Goal: Task Accomplishment & Management: Manage account settings

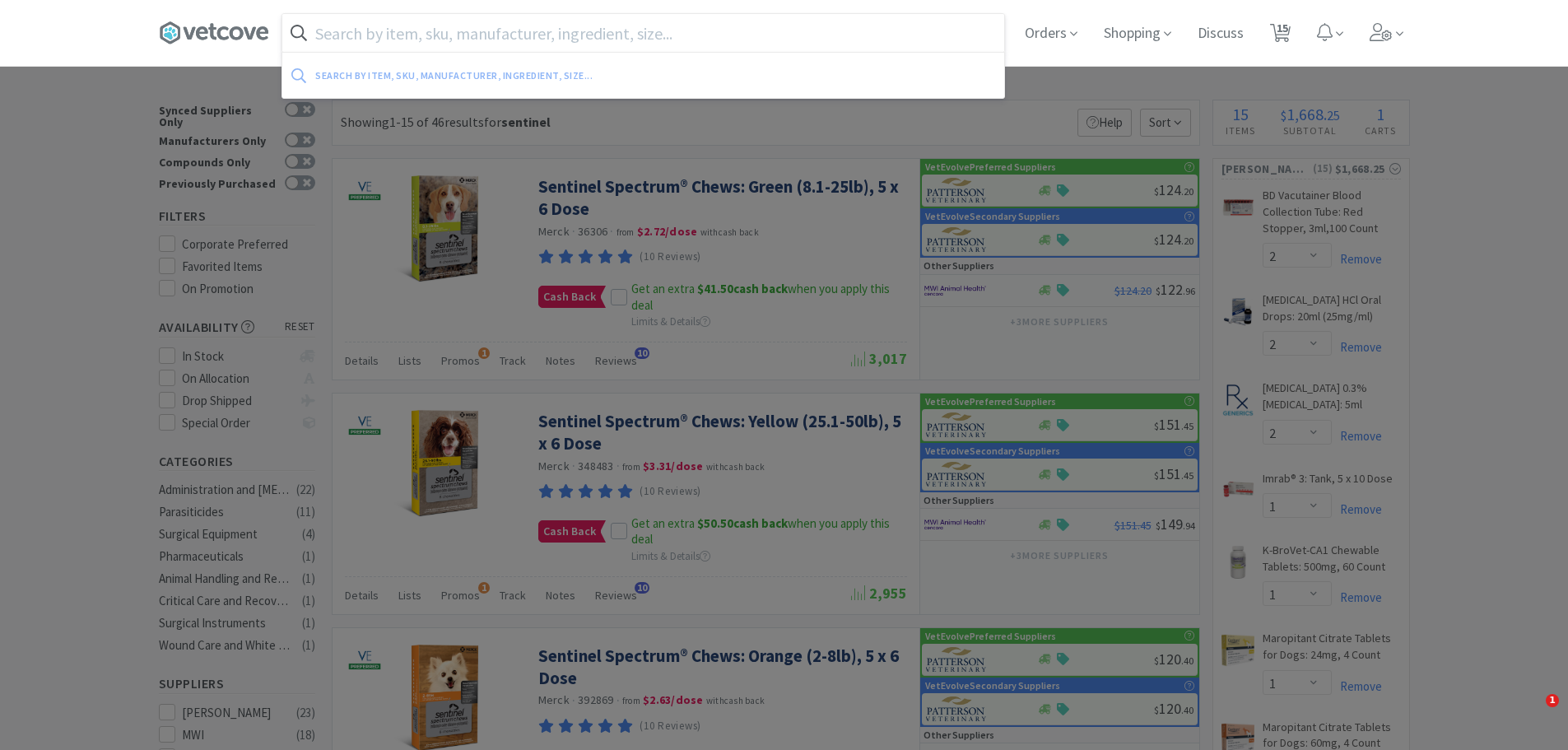
select select "2"
select select "1"
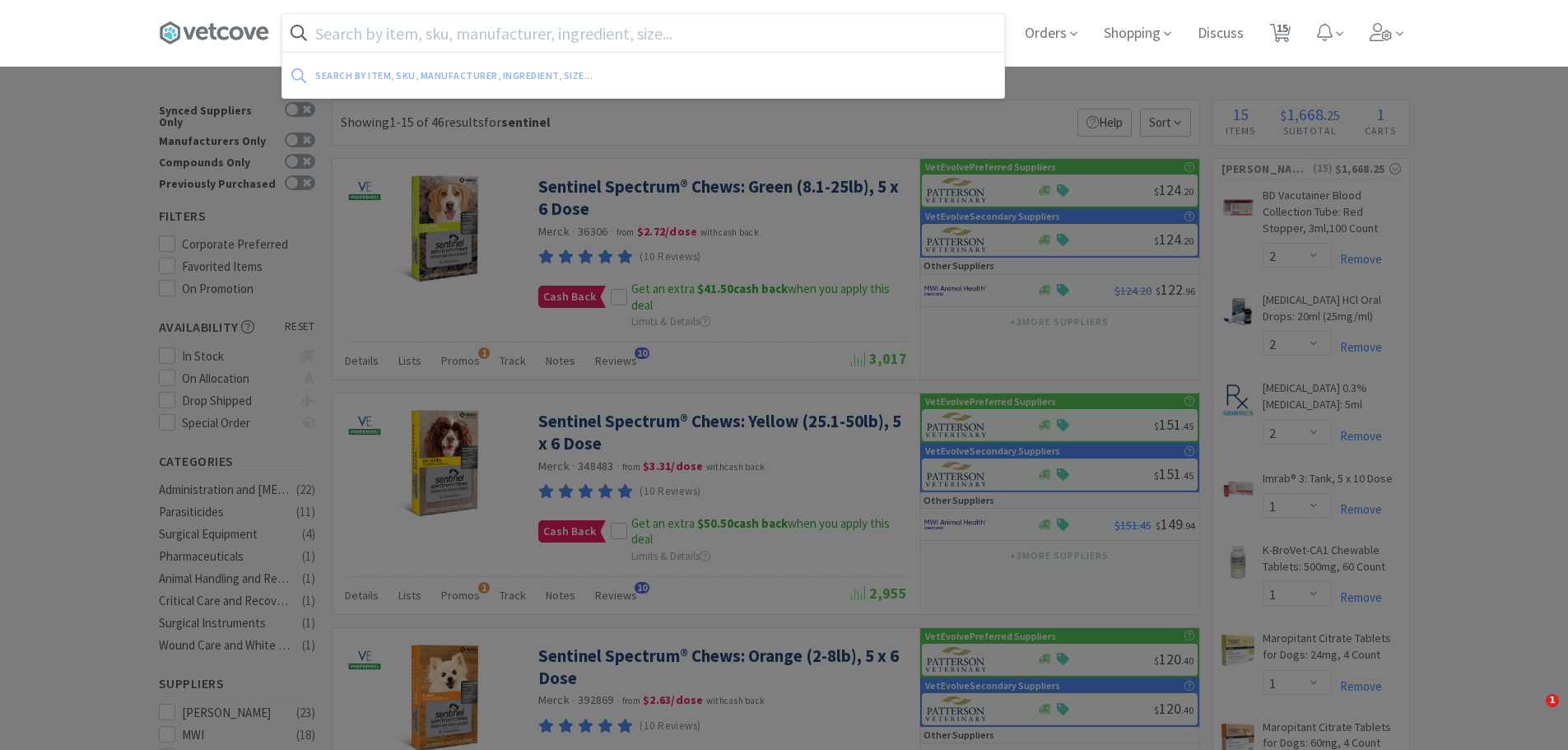
select select "1"
select select "2"
select select "1"
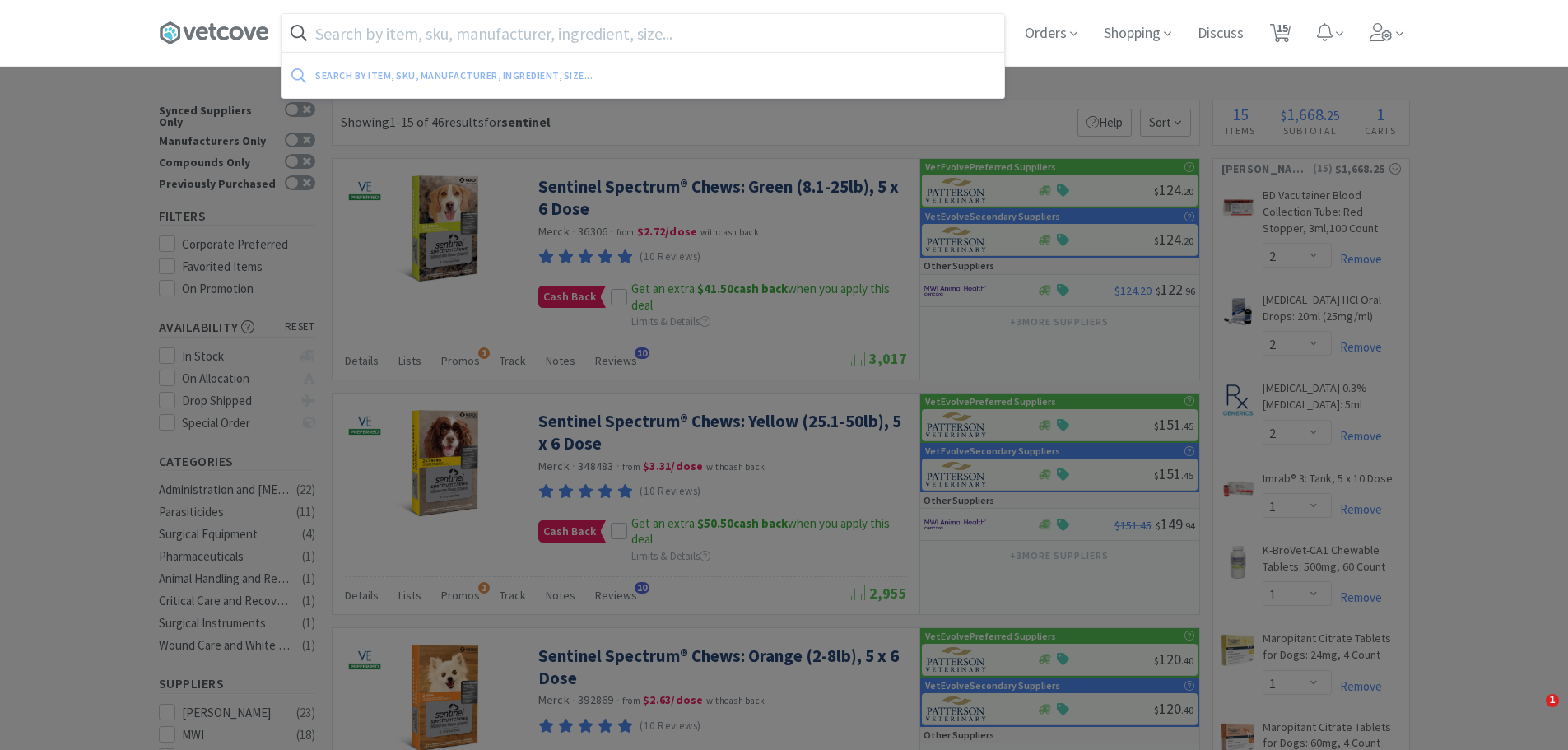
select select "2"
select select "1"
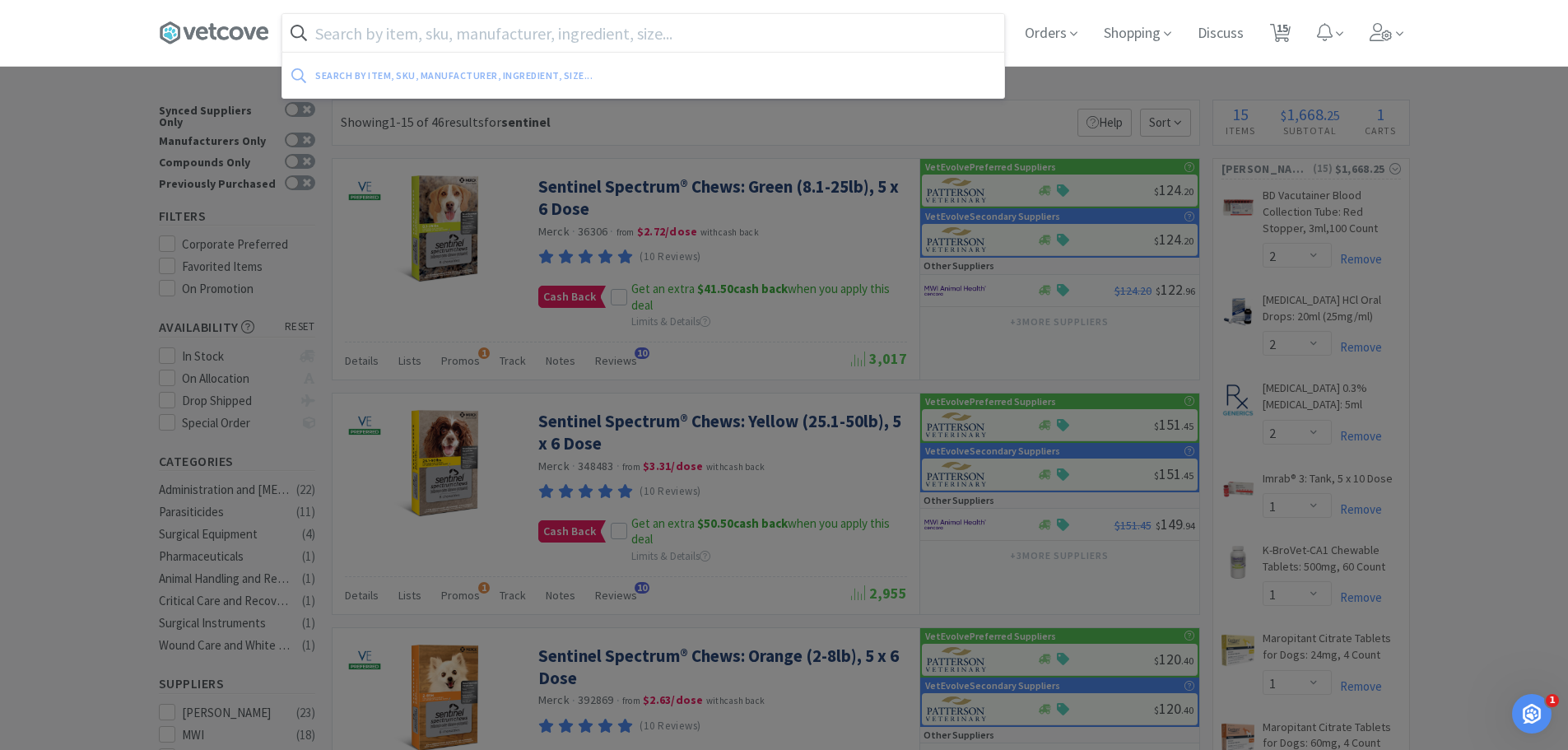
click at [0, 290] on div at bounding box center [784, 375] width 1568 height 750
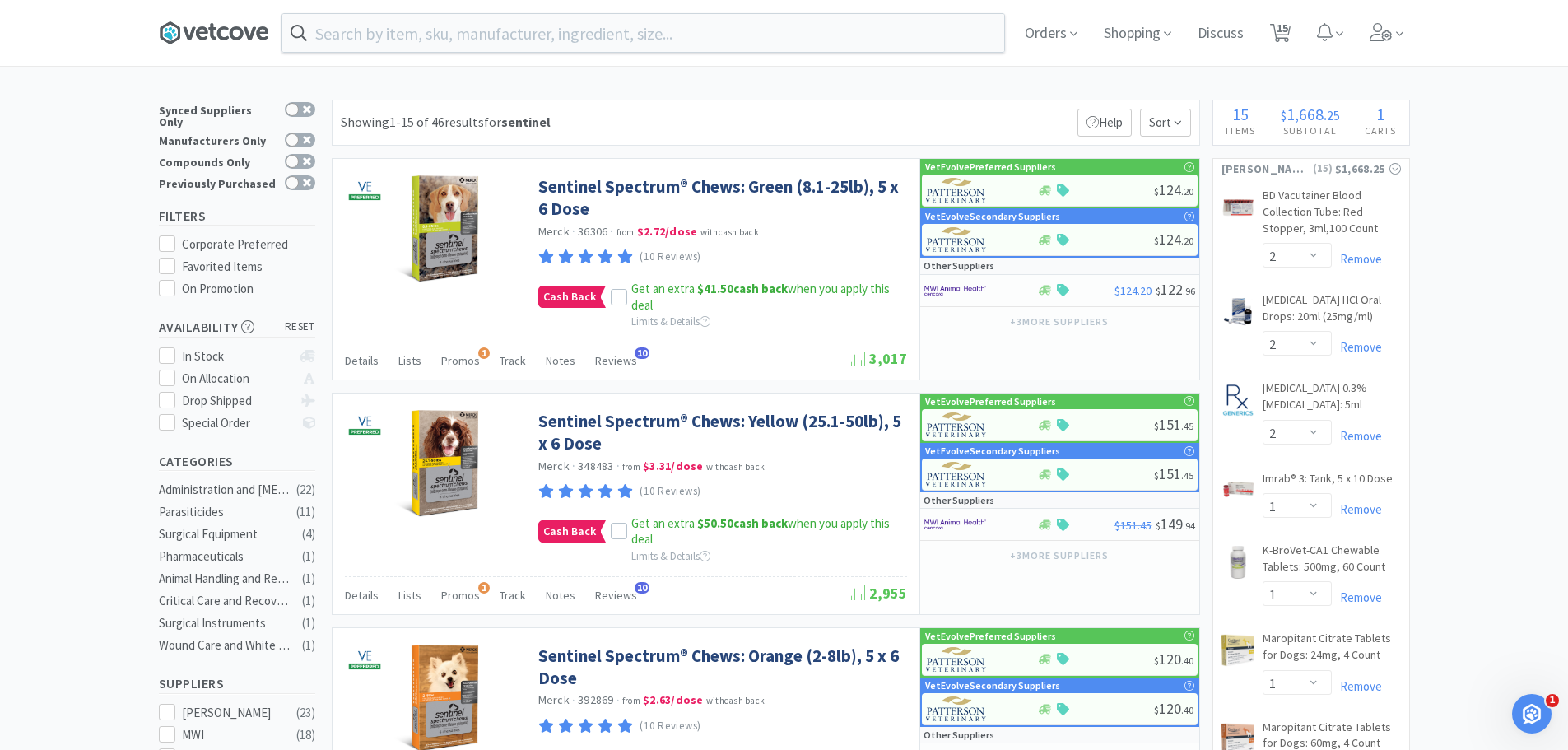
click at [221, 25] on icon at bounding box center [214, 33] width 110 height 25
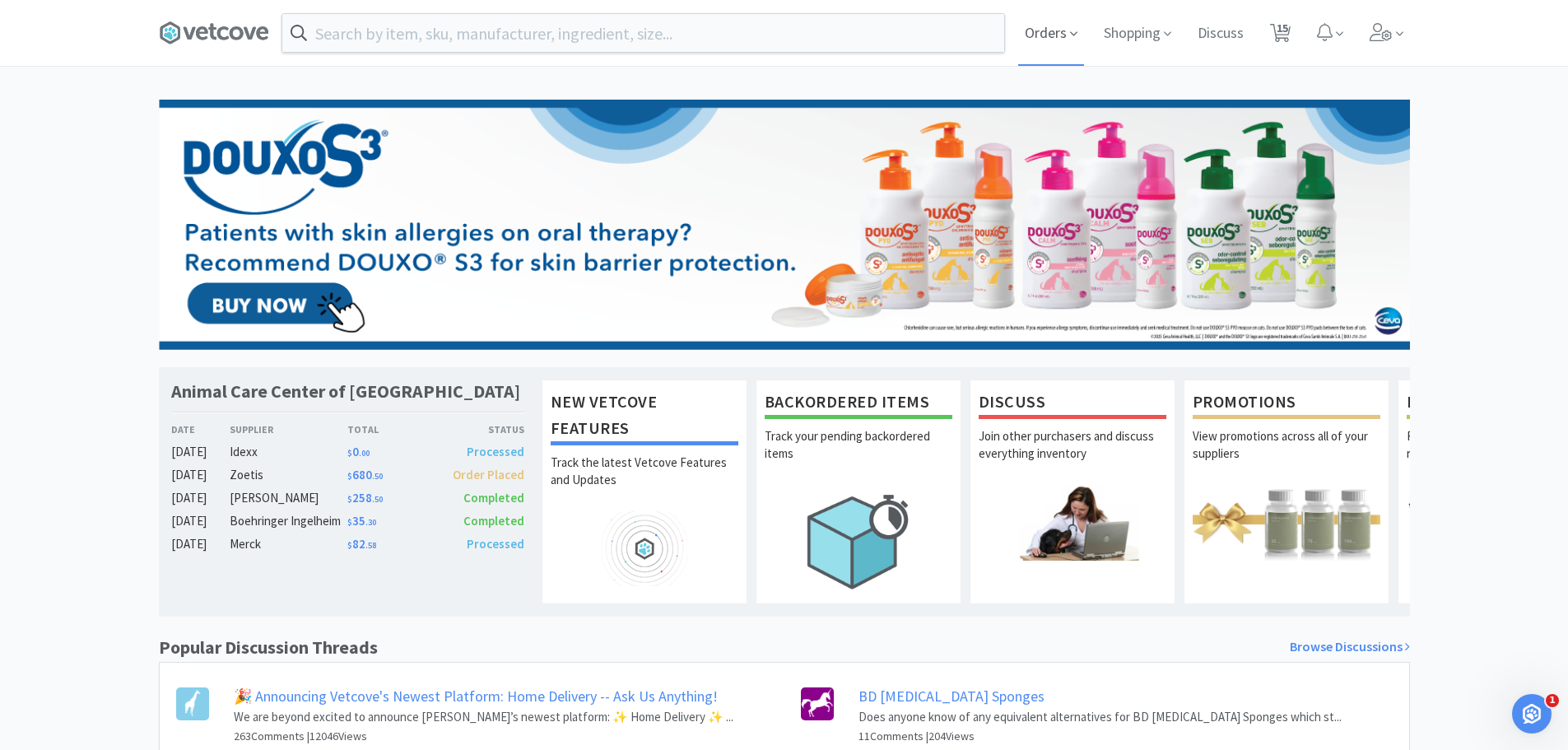
click at [1054, 27] on span "Orders" at bounding box center [1051, 33] width 66 height 66
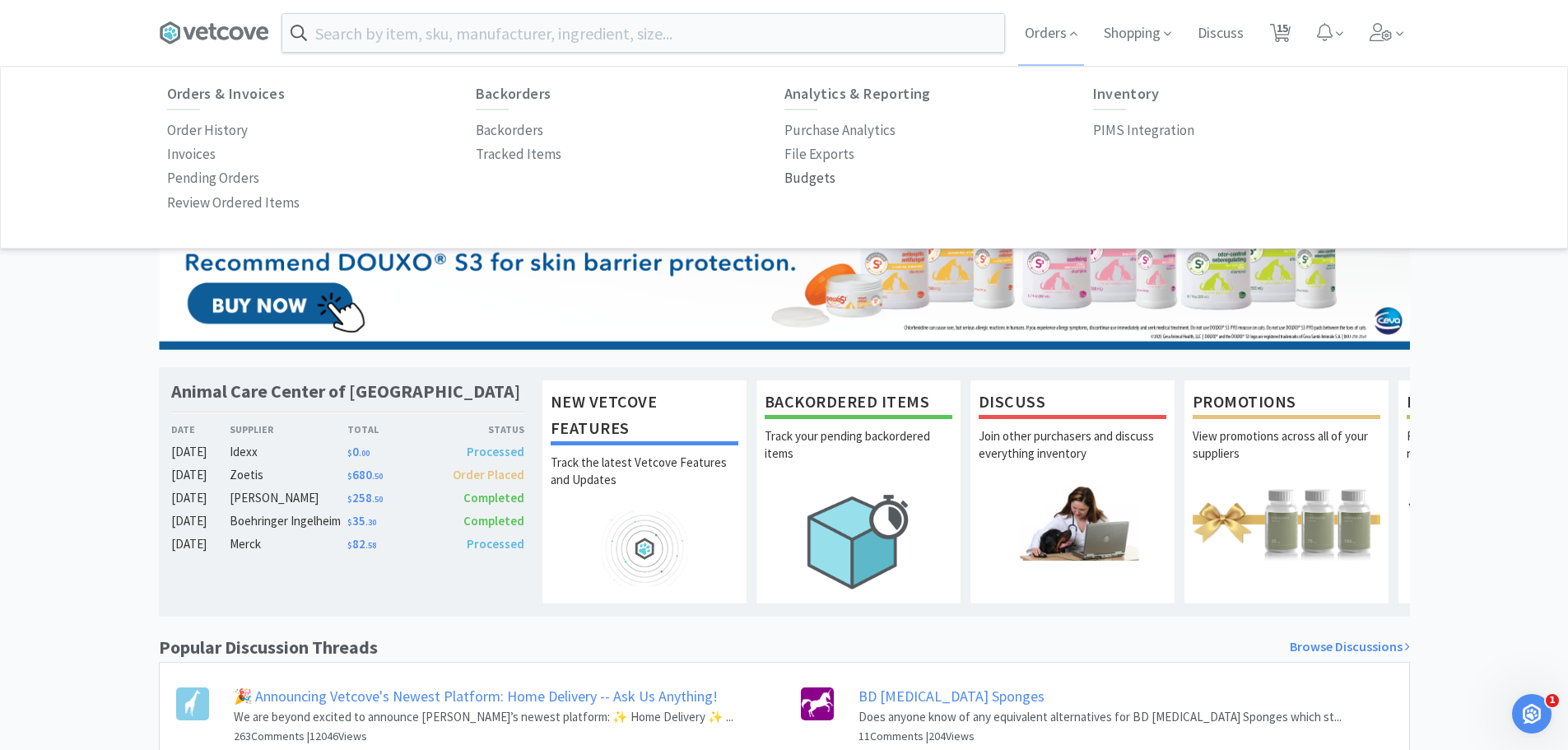
click at [785, 182] on p "Budgets" at bounding box center [809, 179] width 51 height 22
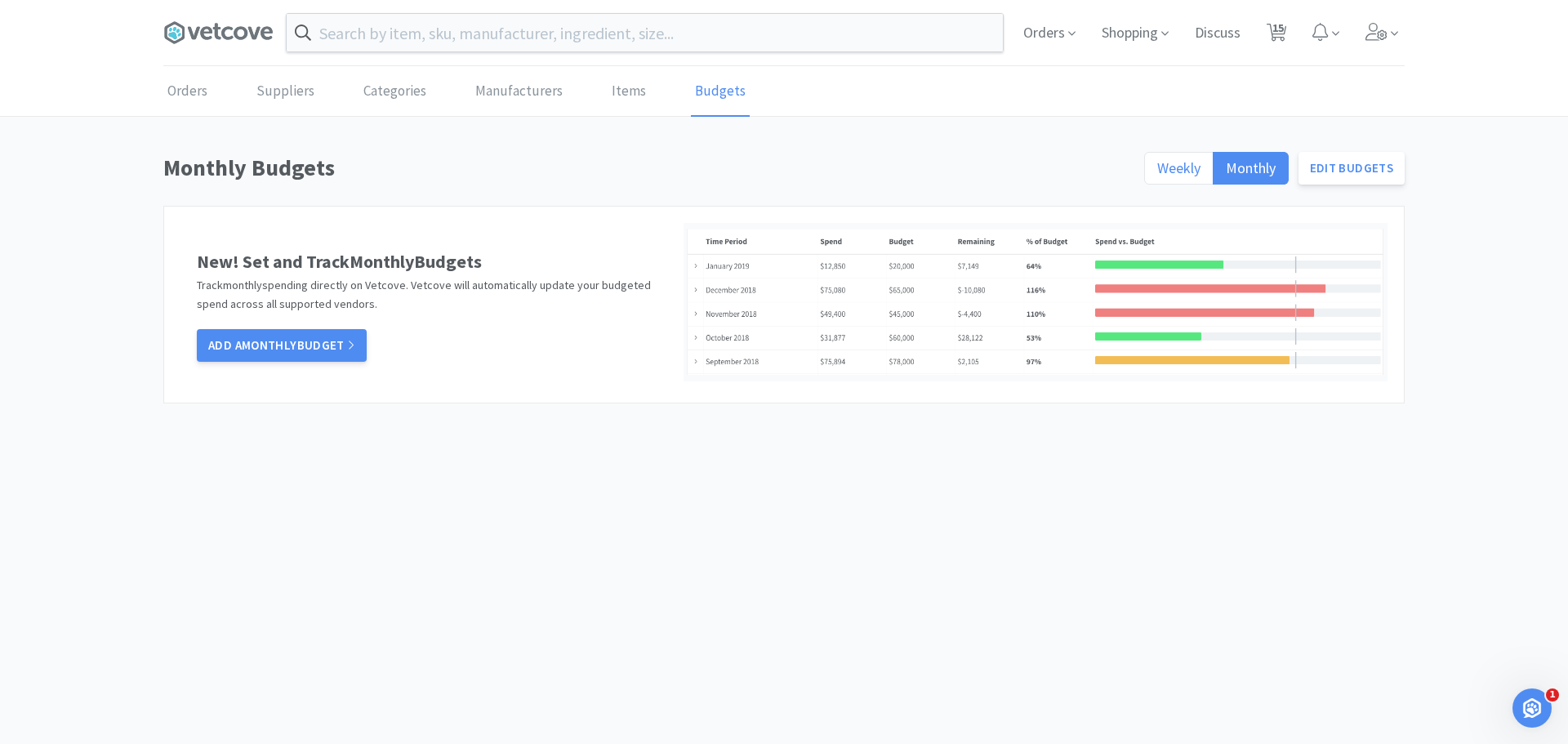
click at [1165, 160] on span "Weekly" at bounding box center [1179, 168] width 43 height 19
click at [1157, 173] on input "Weekly" at bounding box center [1157, 173] width 0 height 0
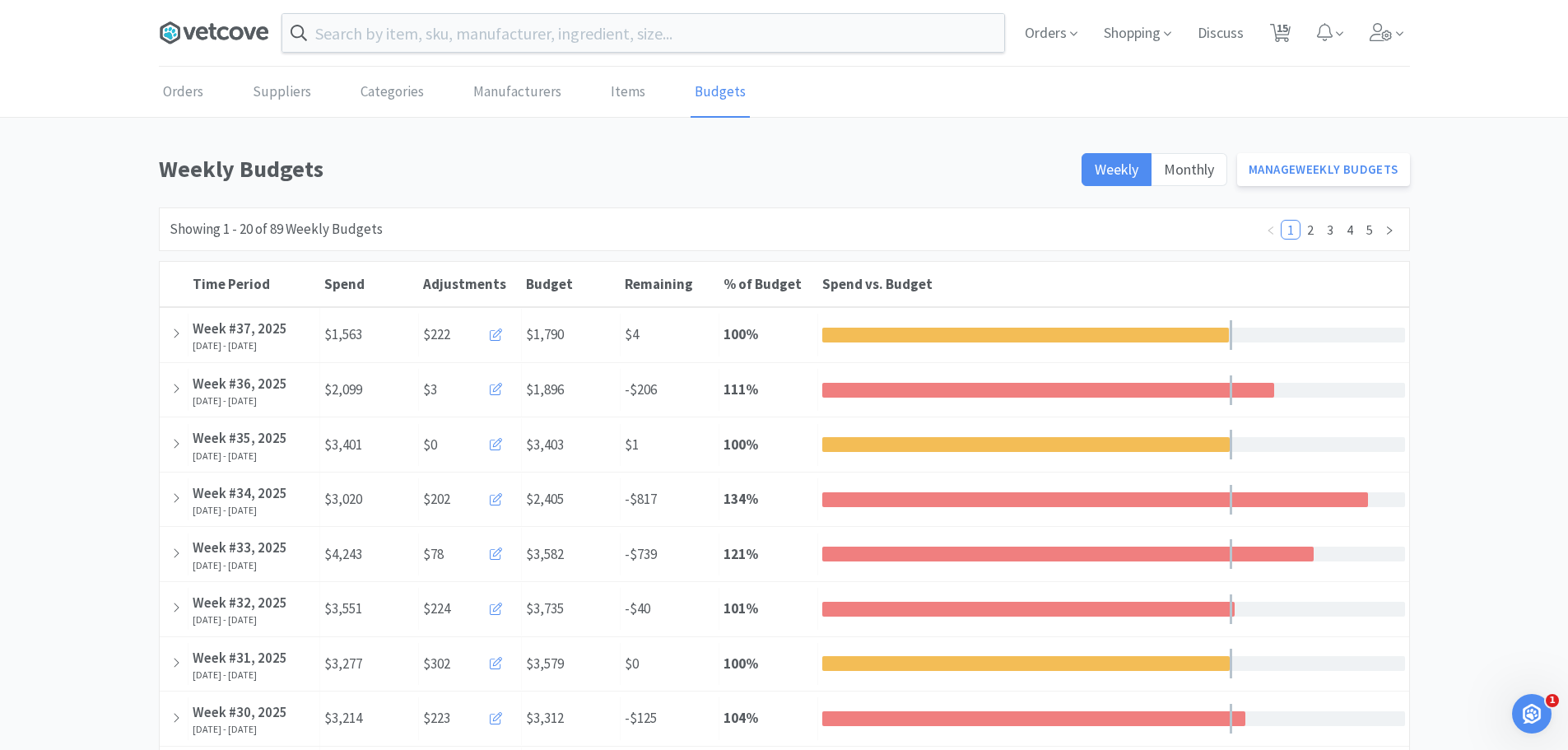
click at [207, 37] on icon at bounding box center [202, 33] width 12 height 13
